Goal: Register for event/course

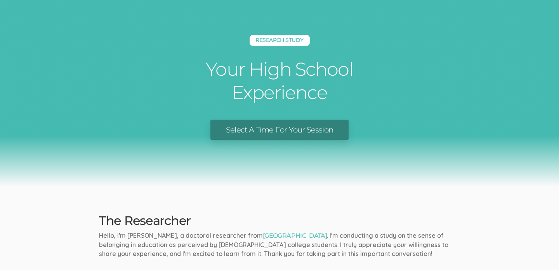
click at [232, 129] on link "Select A Time For Your Session" at bounding box center [279, 130] width 138 height 21
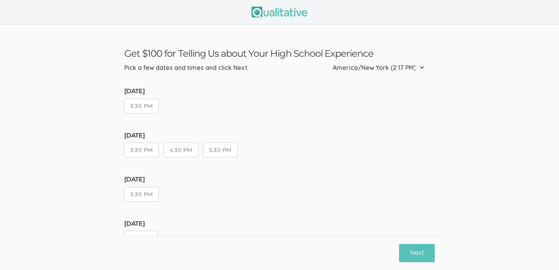
click at [147, 110] on button "3:30 PM" at bounding box center [141, 106] width 35 height 15
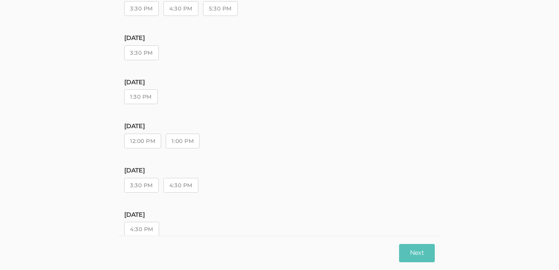
scroll to position [161, 0]
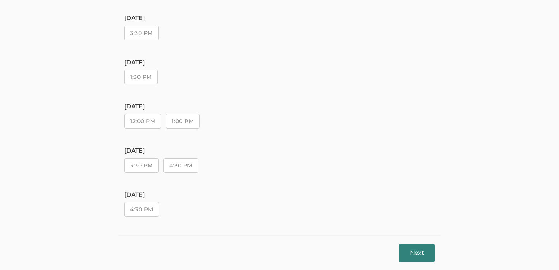
click at [416, 248] on button "Next" at bounding box center [417, 253] width 36 height 18
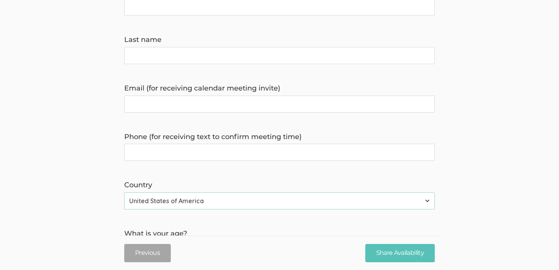
scroll to position [0, 0]
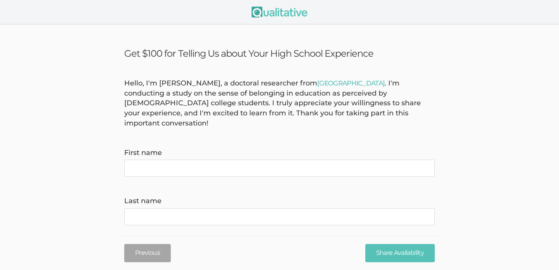
type name "[PERSON_NAME]"
type name "Googer"
type invite\) "[PERSON_NAME][EMAIL_ADDRESS][PERSON_NAME][DOMAIN_NAME]"
type time\) "4044960736"
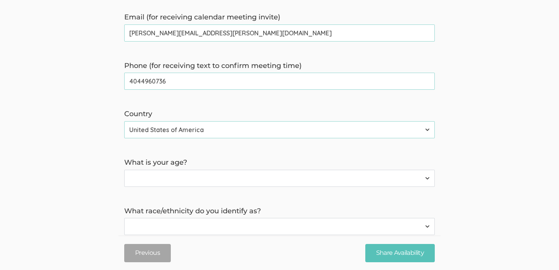
scroll to position [233, 0]
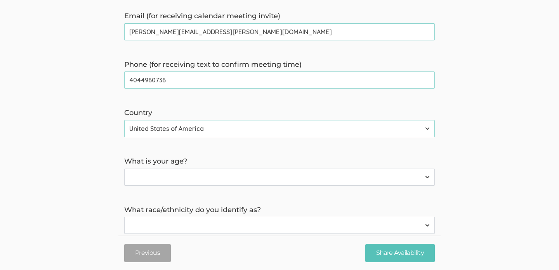
click at [207, 174] on select "Less than 18 years 18 to 34 years More than 34 years" at bounding box center [279, 177] width 311 height 17
select select "1"
click at [124, 169] on select "Less than 18 years 18 to 34 years More than 34 years" at bounding box center [279, 177] width 311 height 17
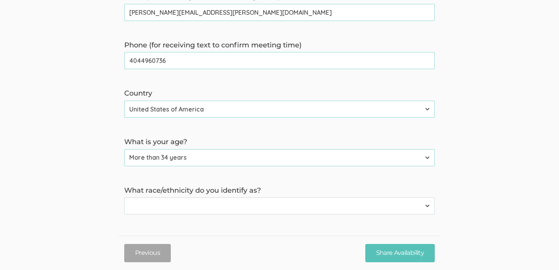
scroll to position [280, 0]
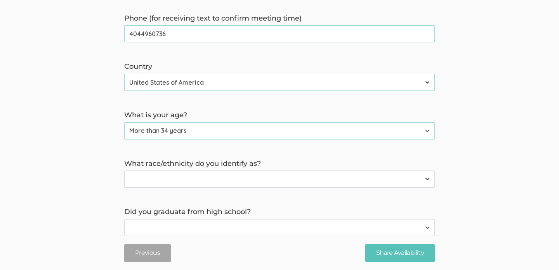
click at [189, 170] on select "[DEMOGRAPHIC_DATA] or [US_STATE][DEMOGRAPHIC_DATA] Black or [DEMOGRAPHIC_DATA] …" at bounding box center [279, 178] width 311 height 17
select select "2"
click at [124, 170] on select "[DEMOGRAPHIC_DATA] or [US_STATE][DEMOGRAPHIC_DATA] Black or [DEMOGRAPHIC_DATA] …" at bounding box center [279, 178] width 311 height 17
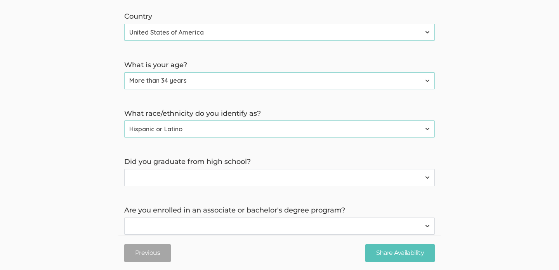
scroll to position [339, 0]
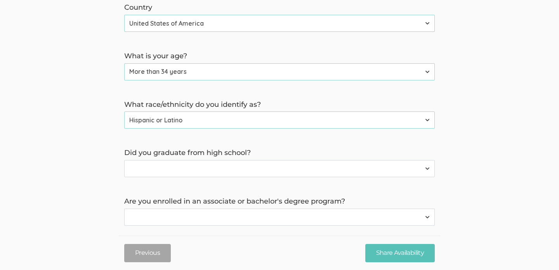
click at [177, 160] on select "Yes No" at bounding box center [279, 168] width 311 height 17
select select "0"
click at [124, 160] on select "Yes No" at bounding box center [279, 168] width 311 height 17
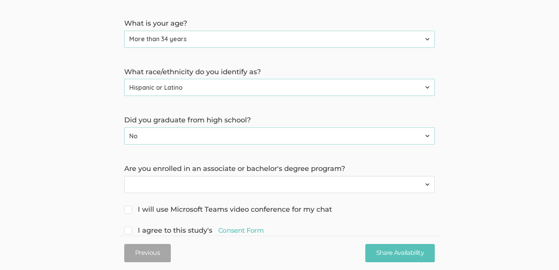
scroll to position [373, 0]
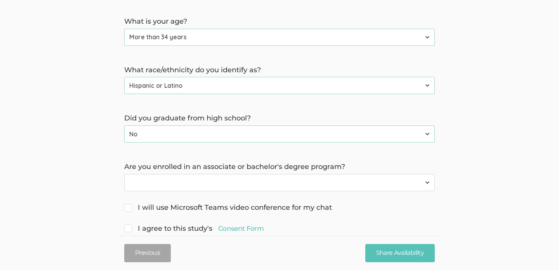
click at [184, 174] on select "Yes No" at bounding box center [279, 182] width 311 height 17
select select "0"
click at [124, 174] on select "Yes No" at bounding box center [279, 182] width 311 height 17
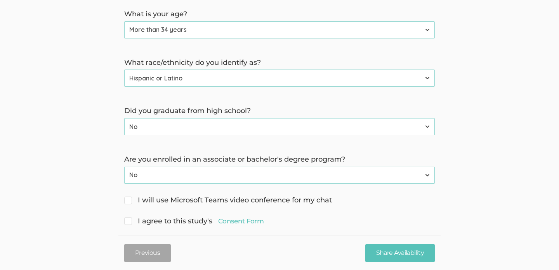
scroll to position [382, 0]
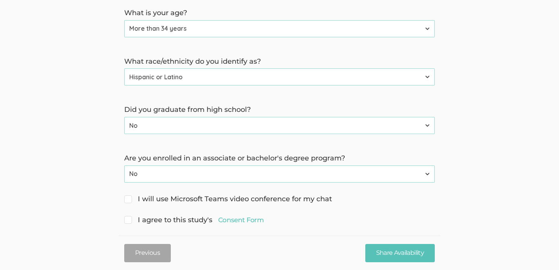
click at [127, 196] on input "I will use Microsoft Teams video conference for my chat" at bounding box center [126, 198] width 5 height 5
checkbox input "true"
click at [128, 215] on span "I agree to this study's Consent Form" at bounding box center [193, 220] width 139 height 10
click at [128, 217] on input "I agree to this study's Consent Form" at bounding box center [126, 219] width 5 height 5
checkbox input "true"
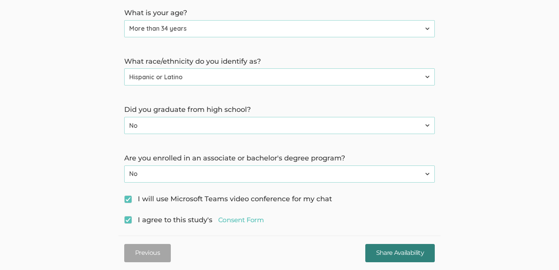
click at [383, 251] on input "Share Availability" at bounding box center [400, 253] width 70 height 18
